Goal: Find specific page/section: Find specific page/section

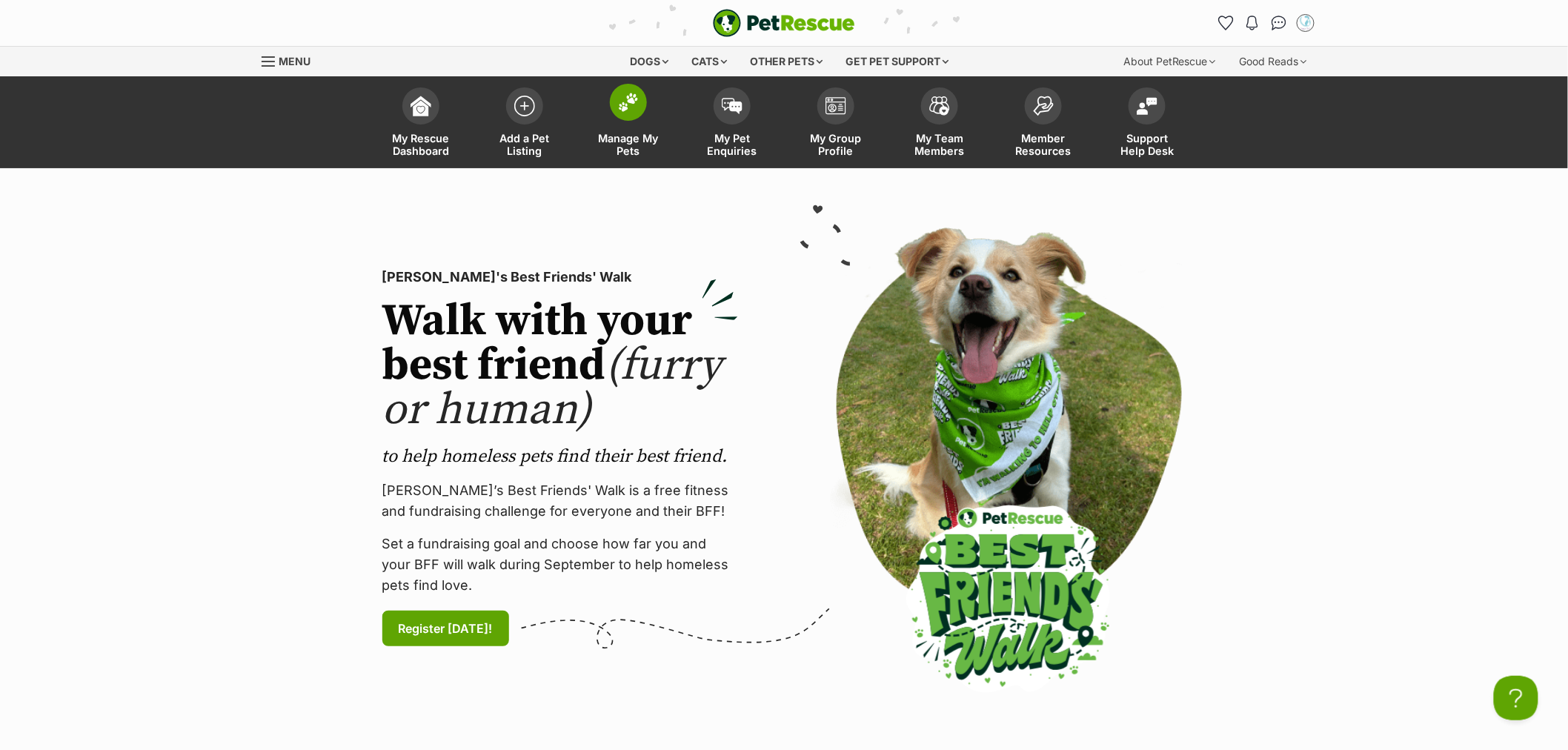
click at [617, 117] on span at bounding box center [628, 102] width 37 height 37
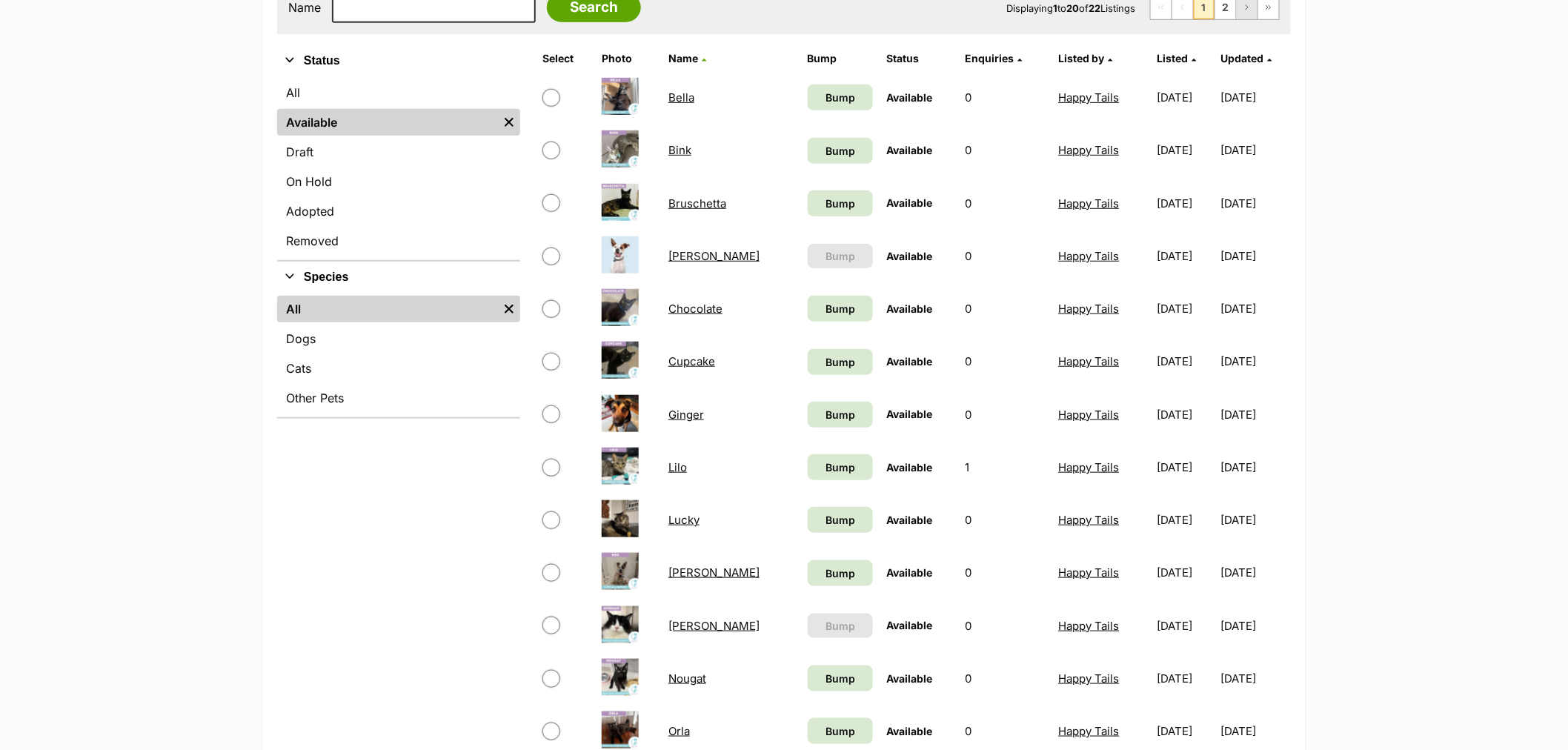
scroll to position [247, 0]
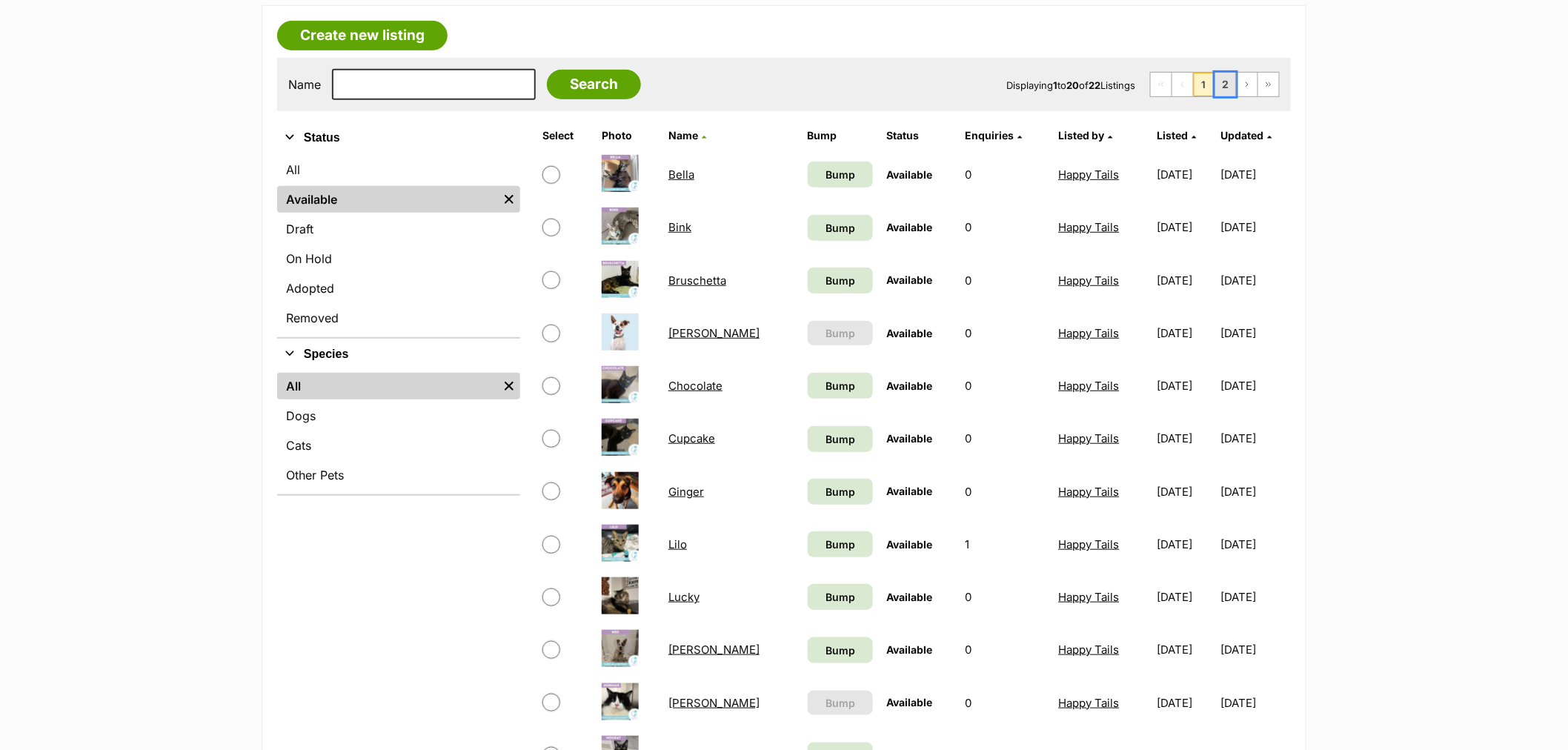
click at [1223, 83] on link "2" at bounding box center [1225, 84] width 21 height 23
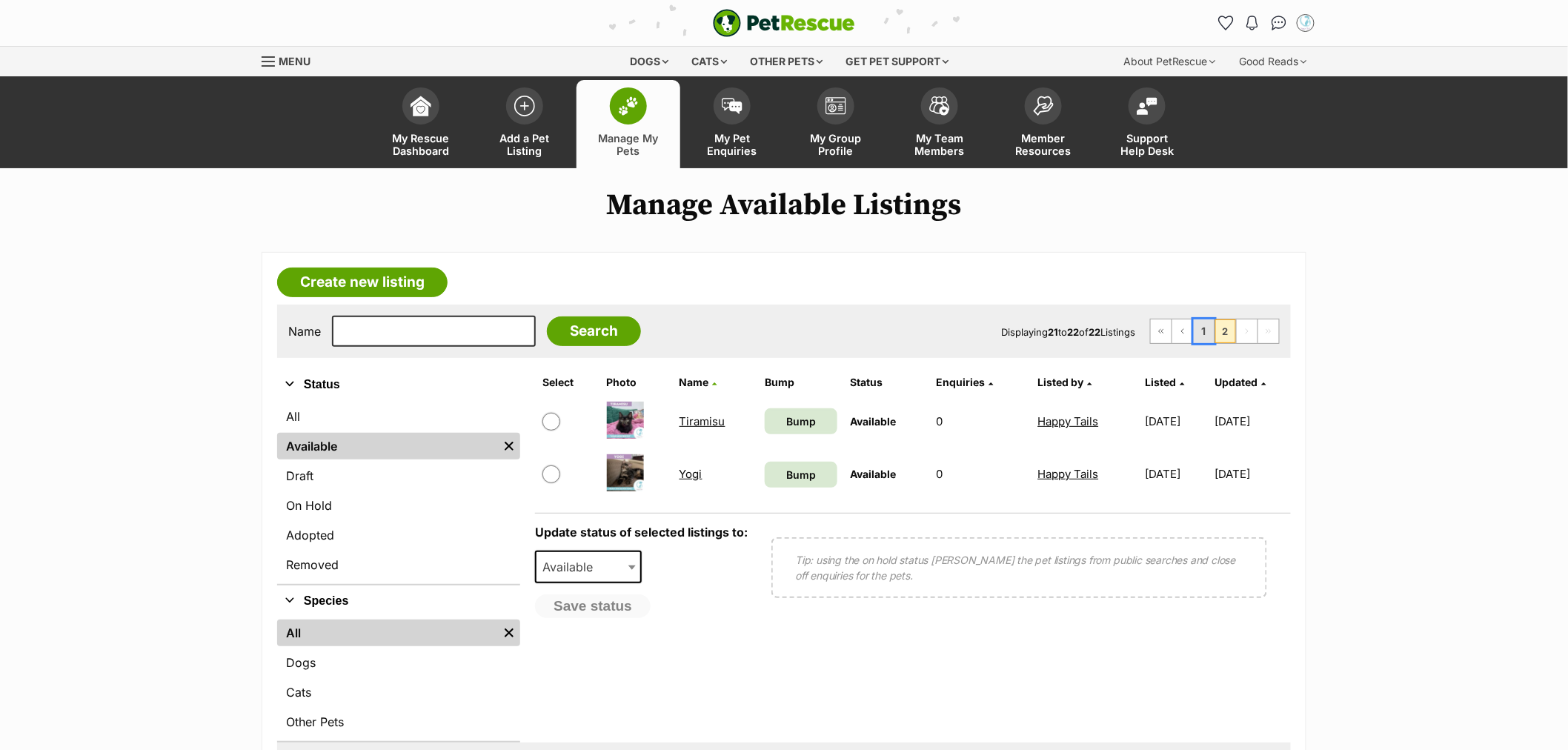
click at [1198, 324] on link "1" at bounding box center [1204, 332] width 21 height 23
